Goal: Find specific page/section: Find specific page/section

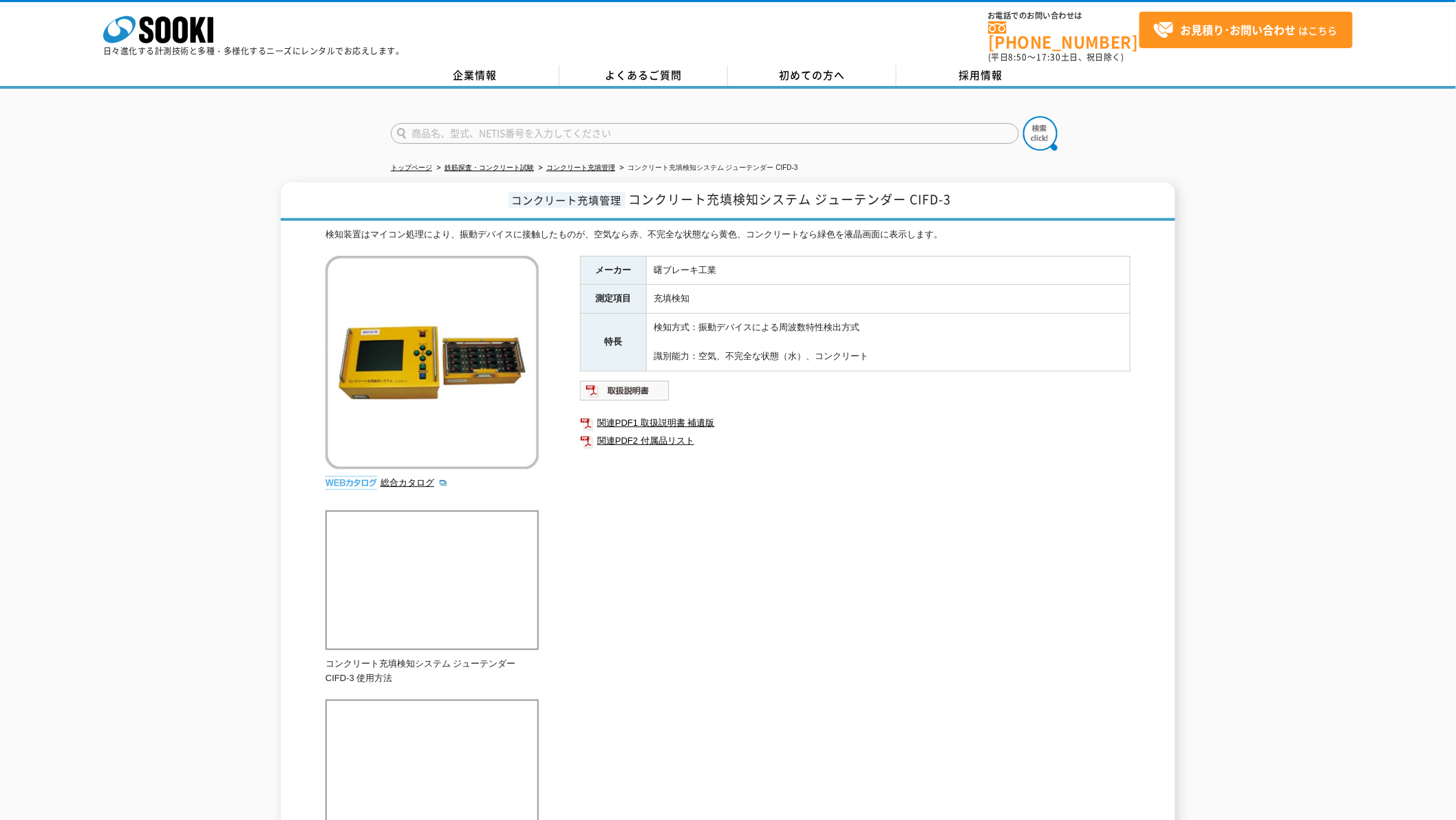
click at [499, 126] on input "text" at bounding box center [705, 133] width 628 height 21
type input "フローC"
click at [1023, 117] on button at bounding box center [1039, 133] width 34 height 34
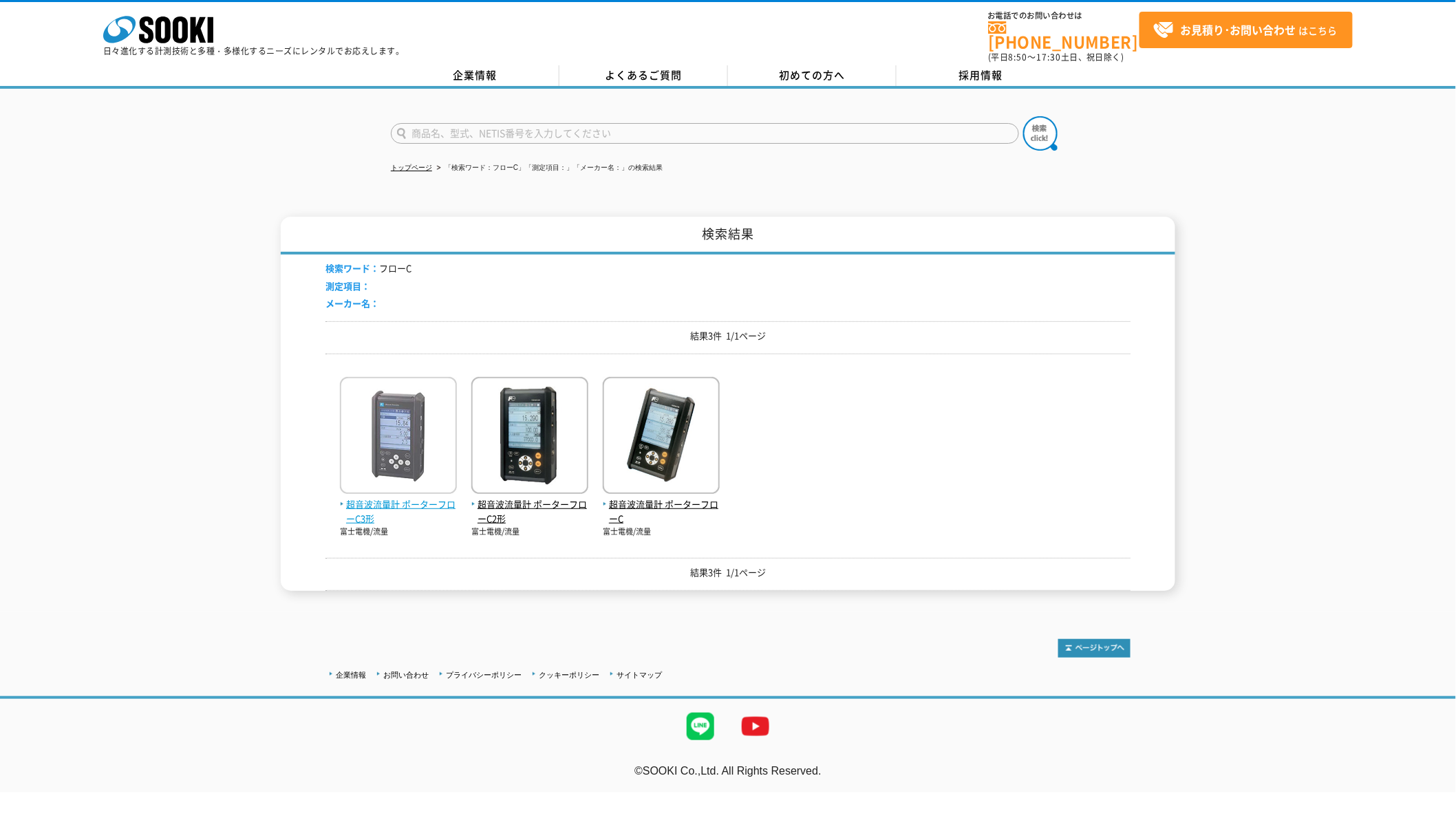
click at [397, 403] on img at bounding box center [398, 437] width 117 height 121
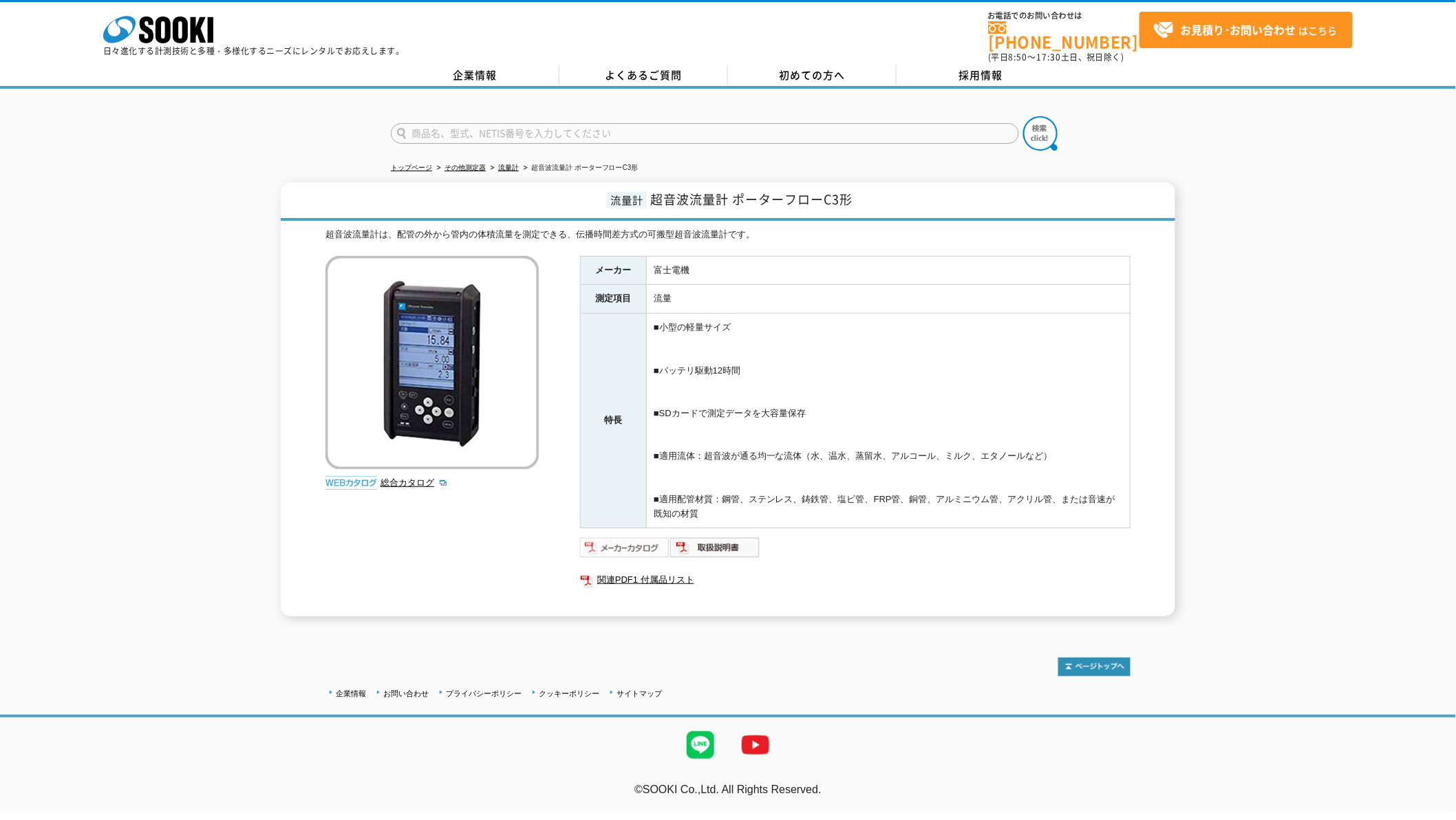
click at [628, 537] on img at bounding box center [625, 548] width 90 height 22
